Goal: Check status: Check status

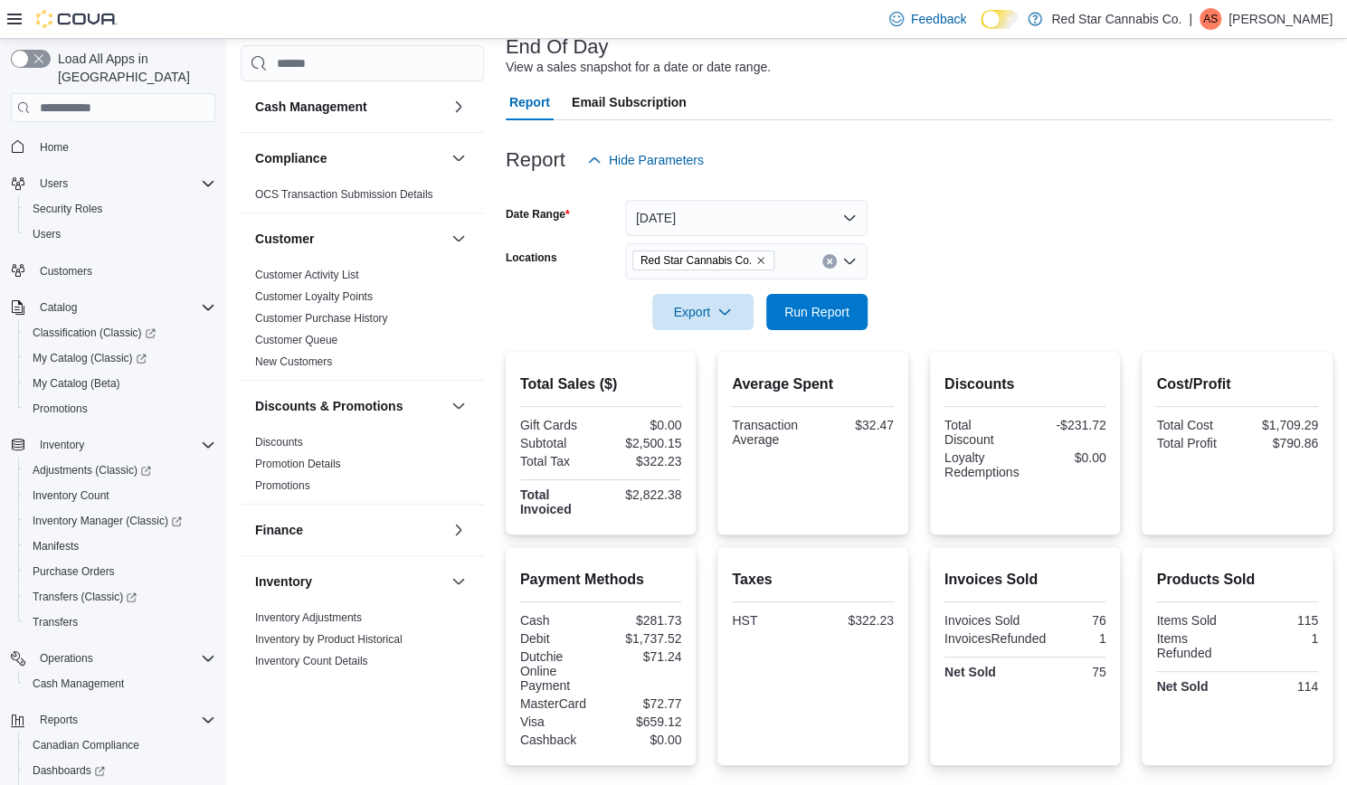
scroll to position [633, 0]
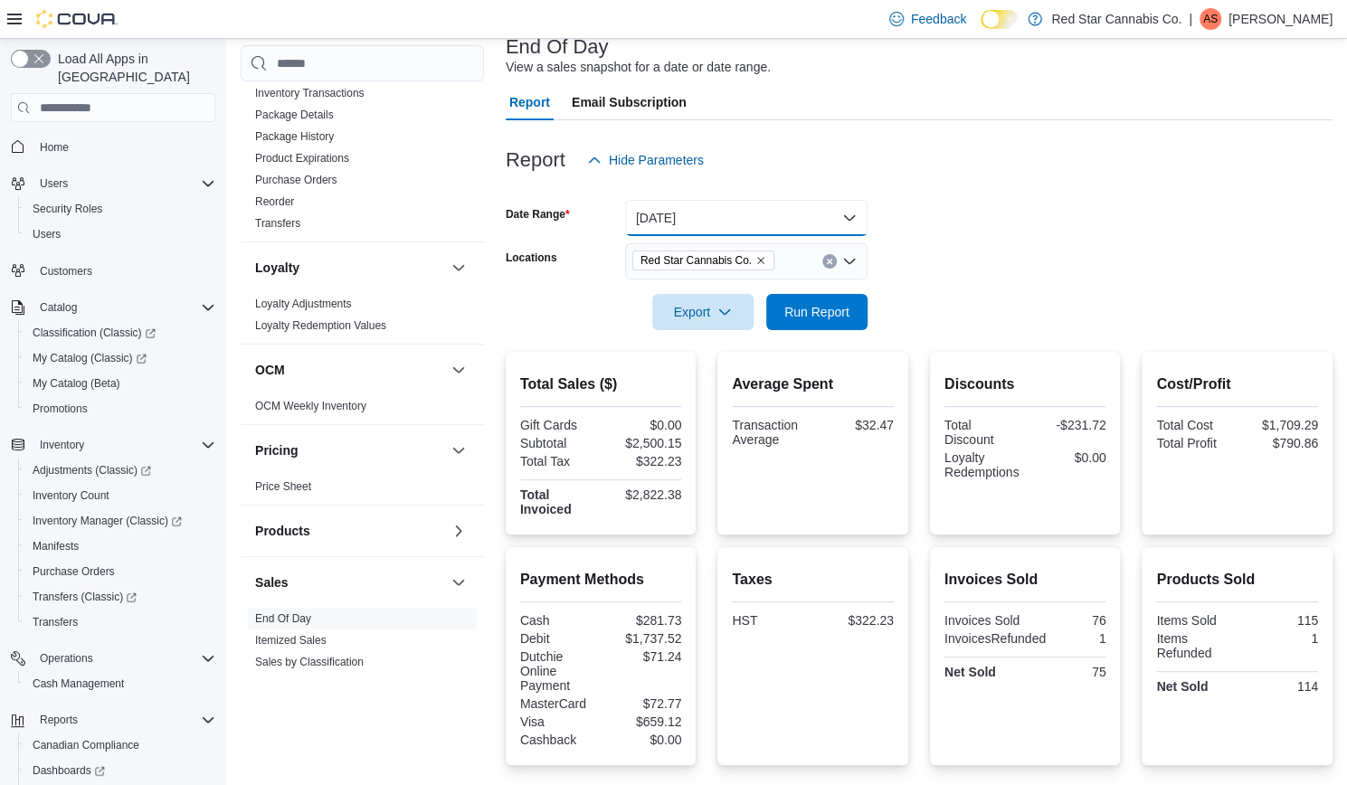
click at [685, 216] on button "[DATE]" at bounding box center [746, 218] width 242 height 36
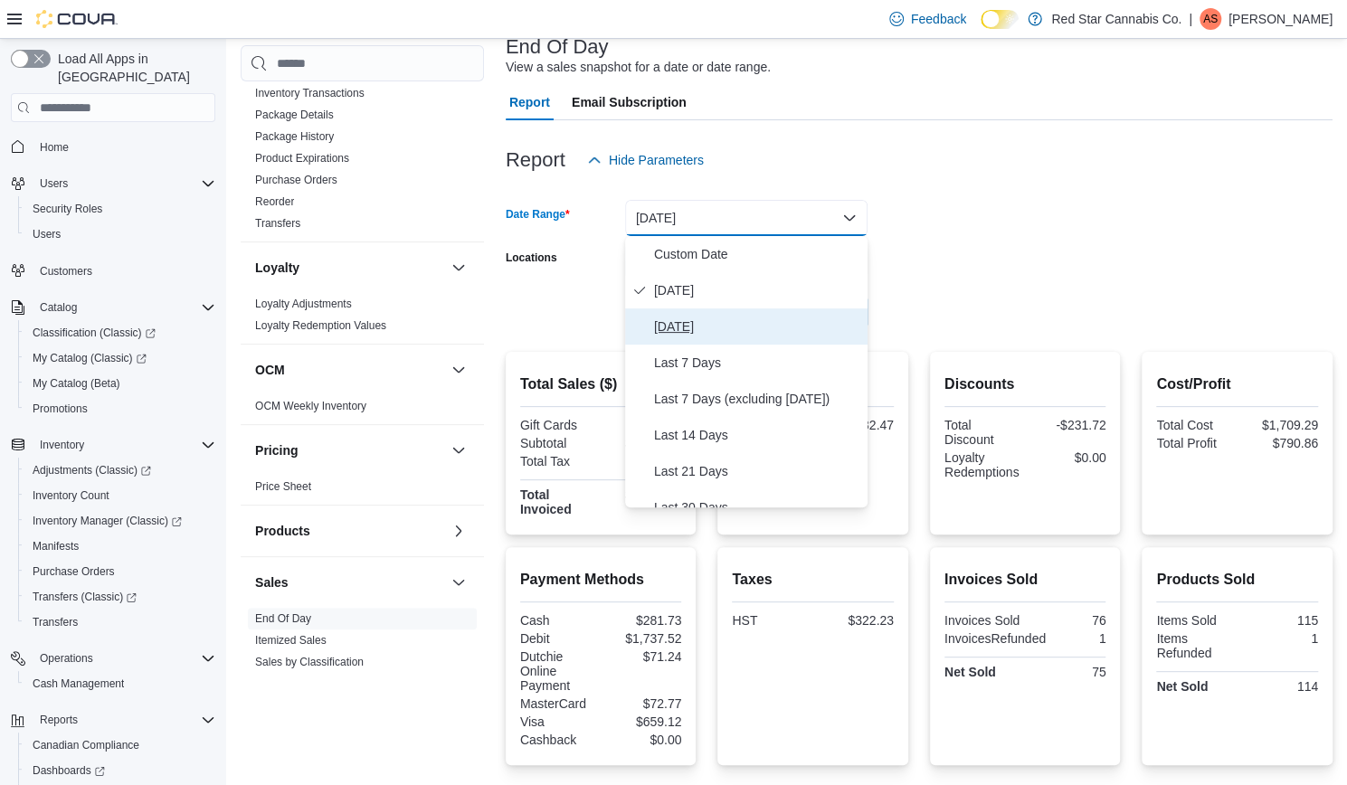
click at [678, 325] on span "[DATE]" at bounding box center [757, 327] width 206 height 22
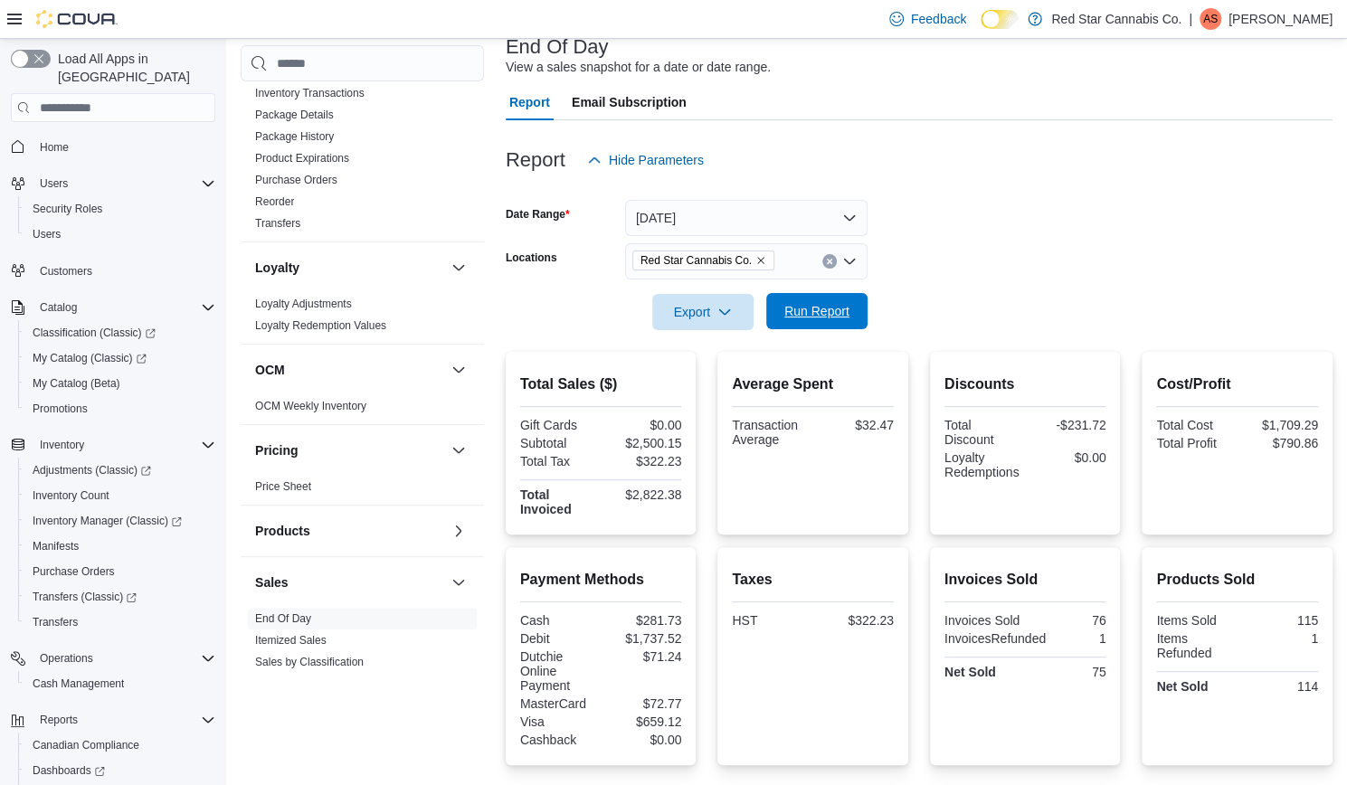
click at [826, 302] on span "Run Report" at bounding box center [817, 311] width 80 height 36
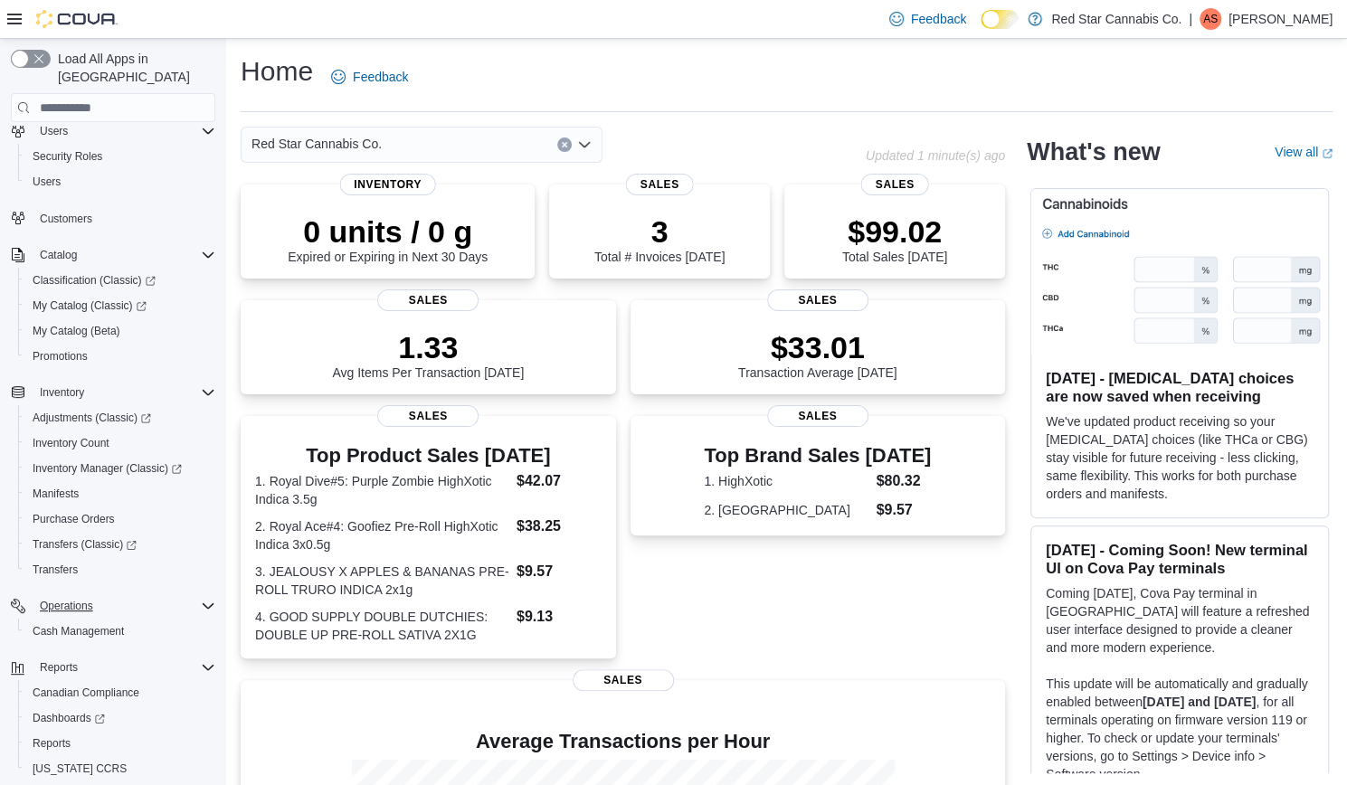
scroll to position [92, 0]
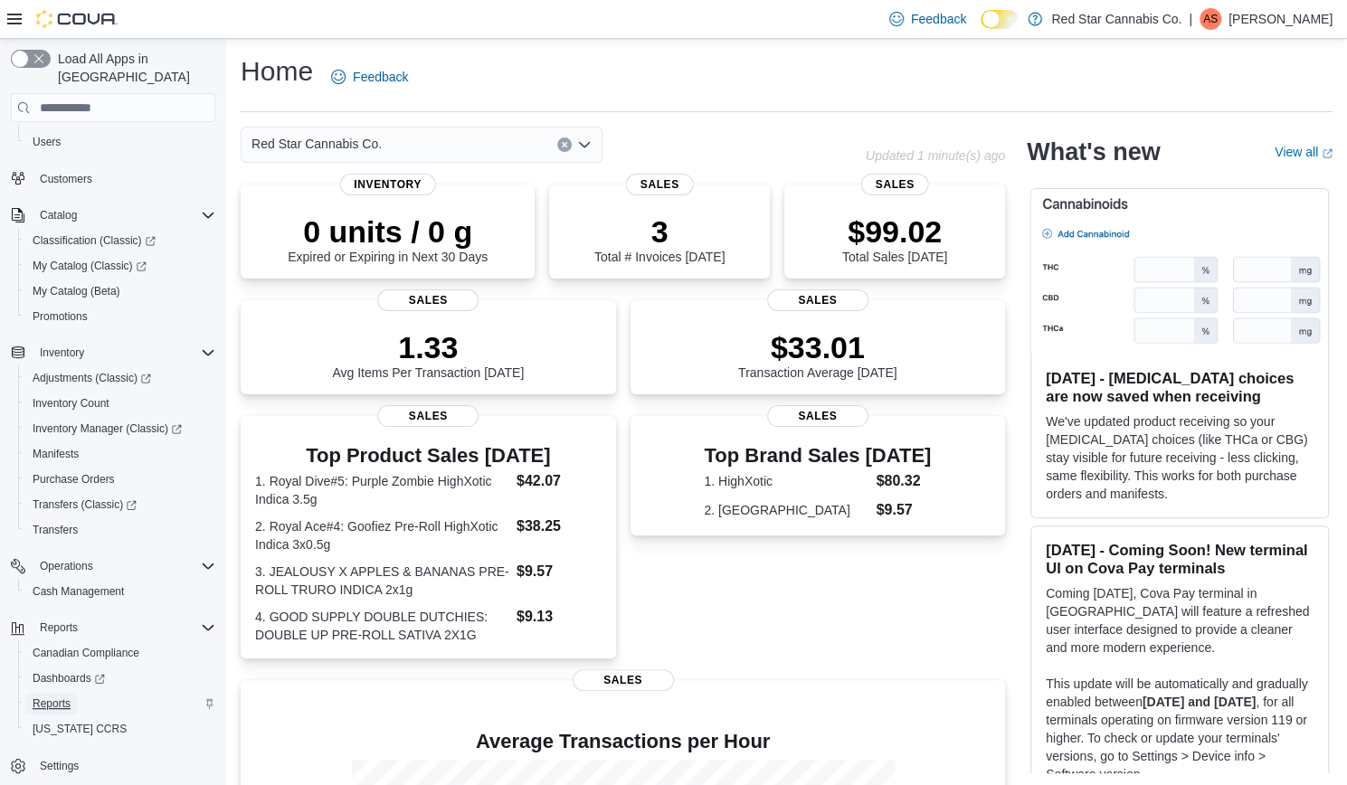
click at [52, 693] on span "Reports" at bounding box center [52, 704] width 38 height 22
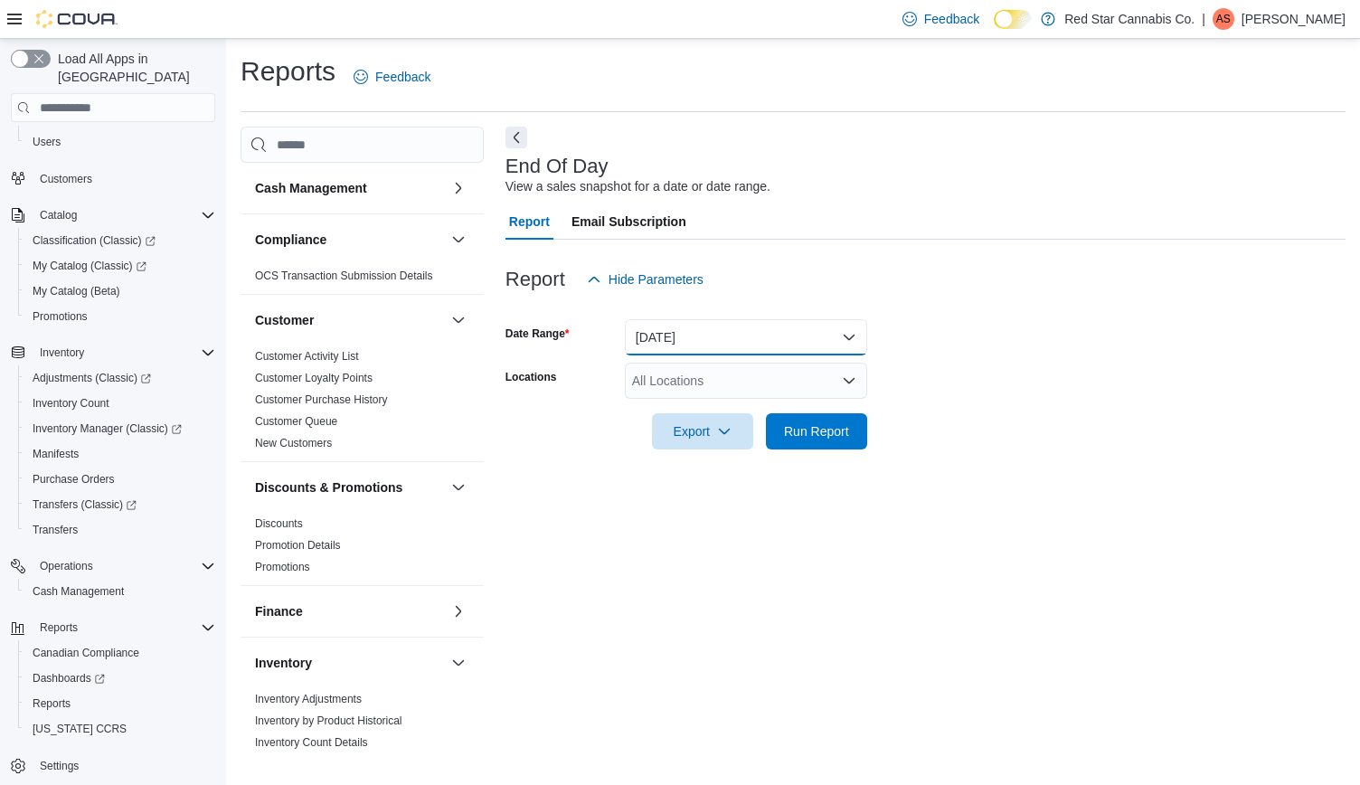
click at [740, 319] on button "[DATE]" at bounding box center [746, 337] width 242 height 36
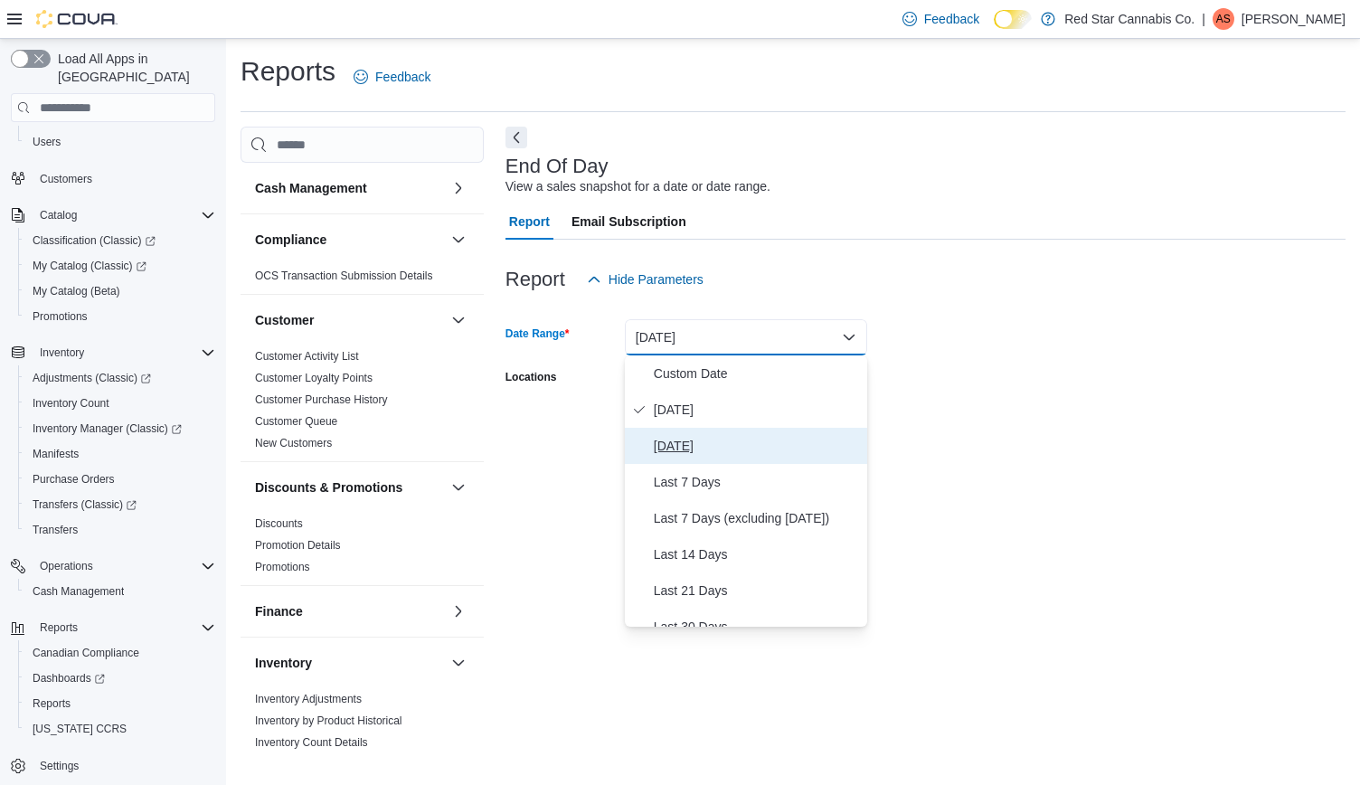
click at [691, 446] on span "[DATE]" at bounding box center [757, 446] width 206 height 22
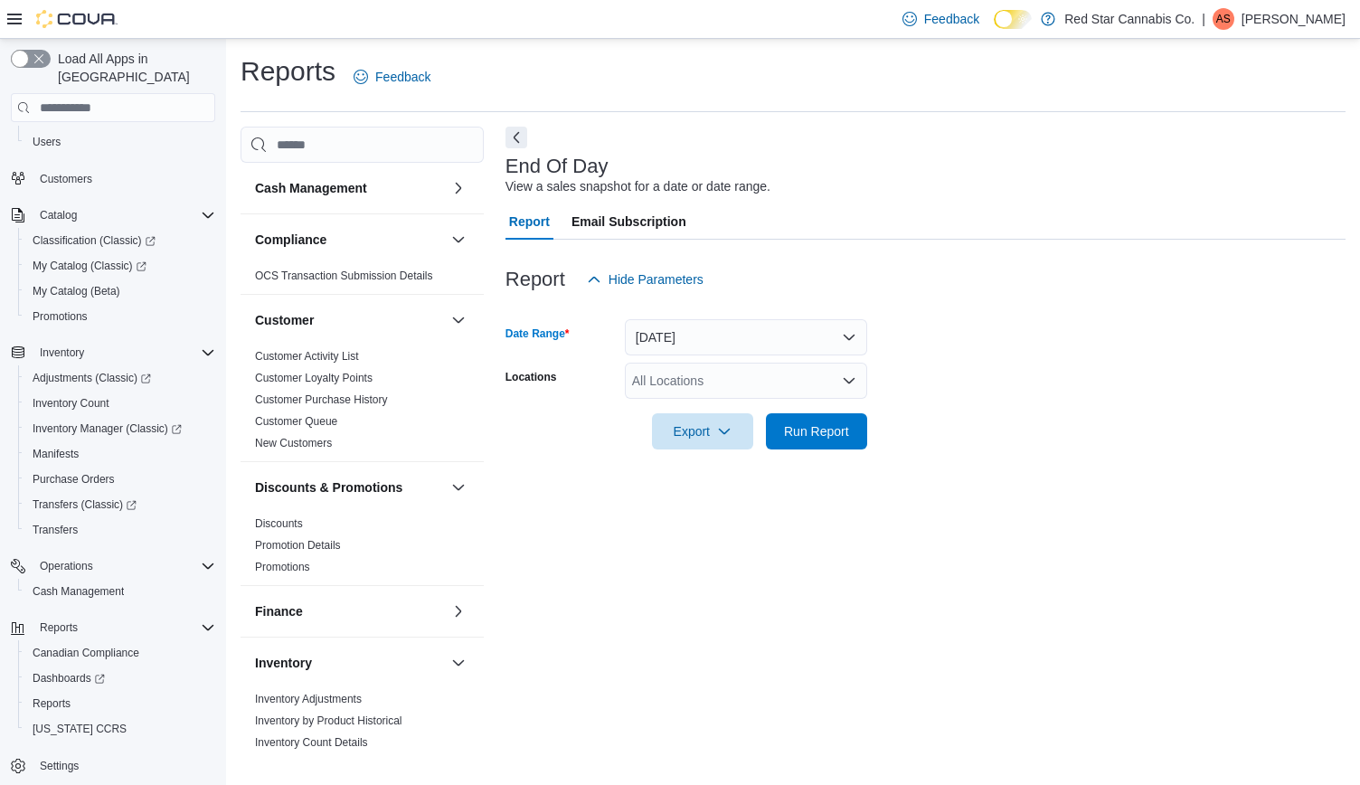
click at [814, 378] on div "All Locations" at bounding box center [746, 381] width 242 height 36
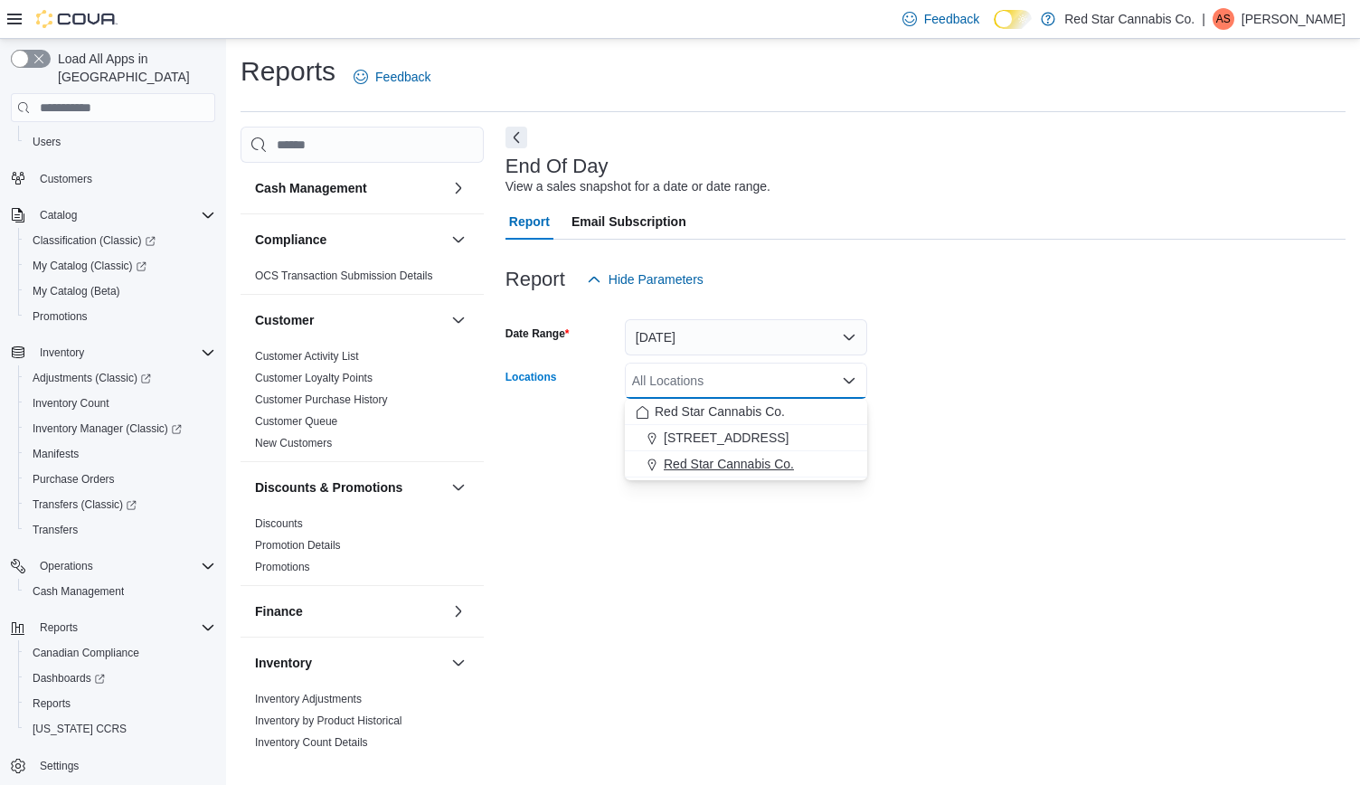
click at [726, 464] on span "Red Star Cannabis Co." at bounding box center [729, 464] width 130 height 18
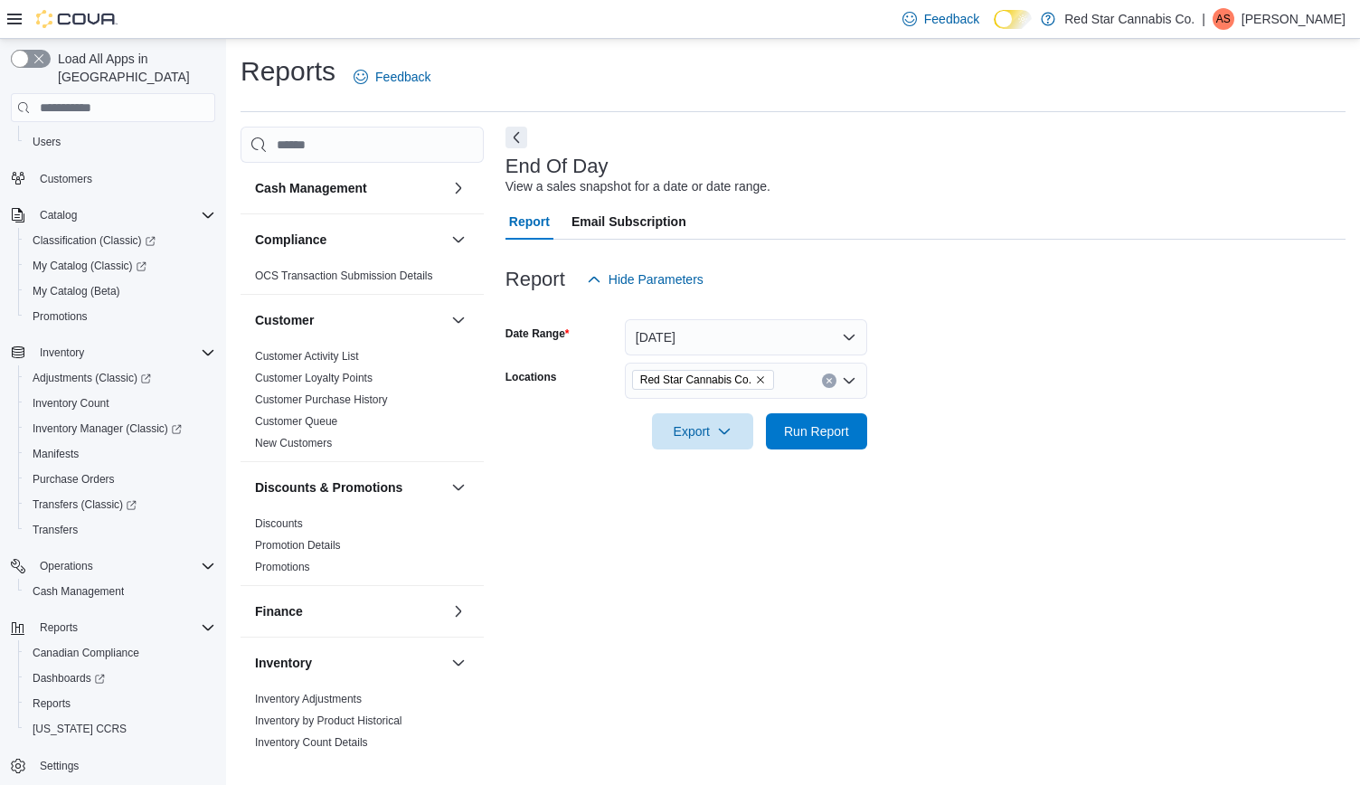
click at [1016, 491] on div "End Of Day View a sales snapshot for a date or date range. Report Email Subscri…" at bounding box center [926, 439] width 840 height 625
click at [828, 424] on span "Run Report" at bounding box center [816, 430] width 65 height 18
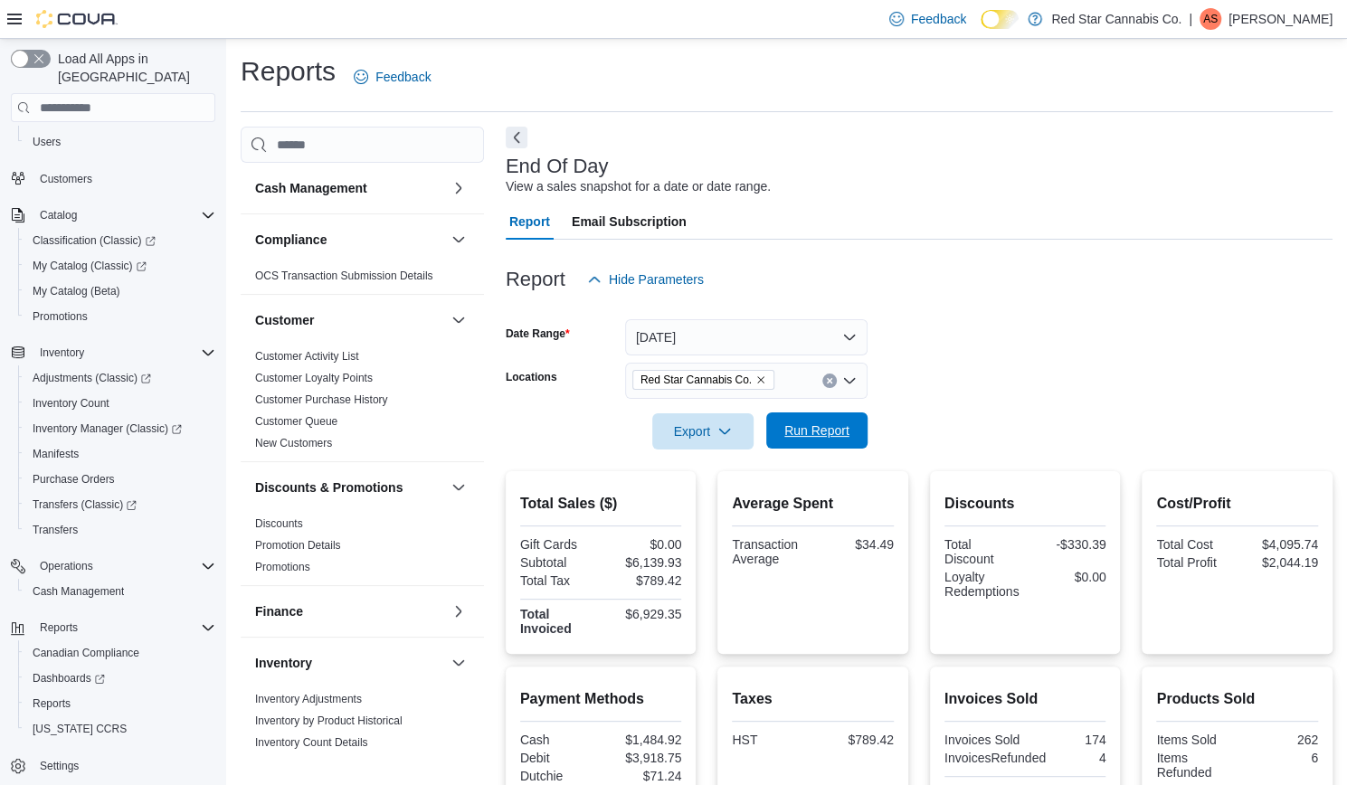
click at [816, 433] on span "Run Report" at bounding box center [816, 430] width 65 height 18
click at [695, 439] on span "Export" at bounding box center [703, 430] width 80 height 36
click at [695, 507] on span "Export to Pdf" at bounding box center [705, 503] width 81 height 14
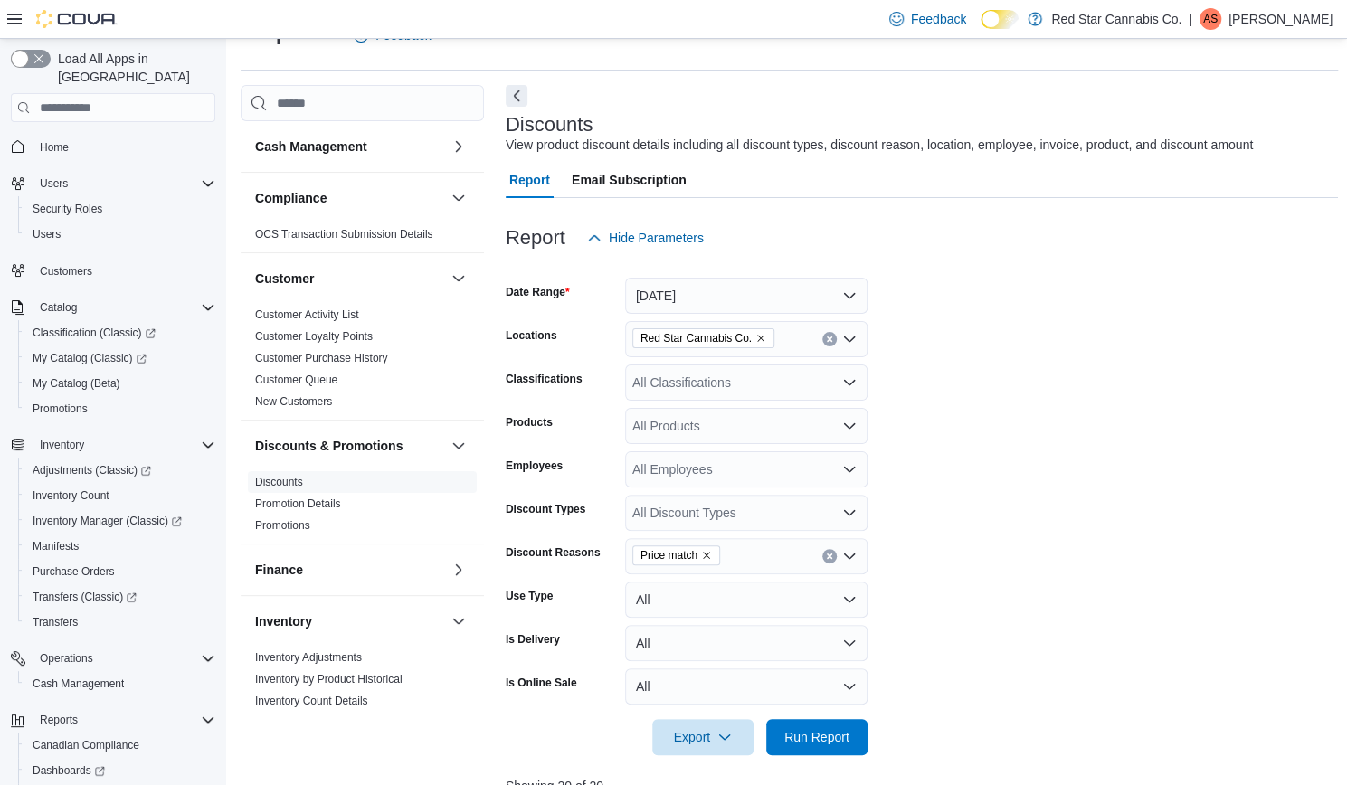
scroll to position [0, 1651]
click at [789, 731] on span "Run Report" at bounding box center [816, 736] width 65 height 18
